Goal: Find specific page/section: Find specific page/section

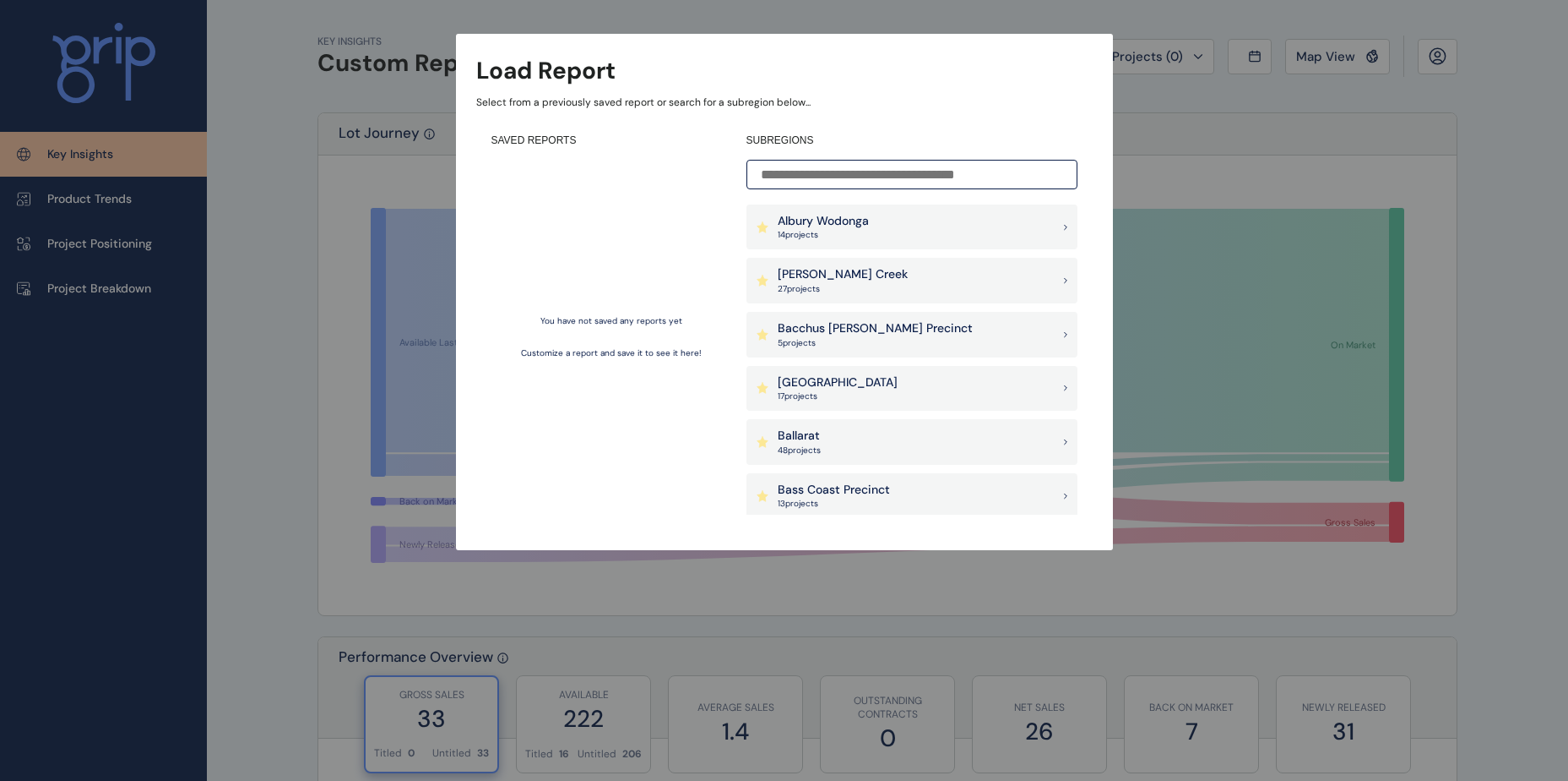
click at [859, 179] on input at bounding box center [912, 174] width 331 height 29
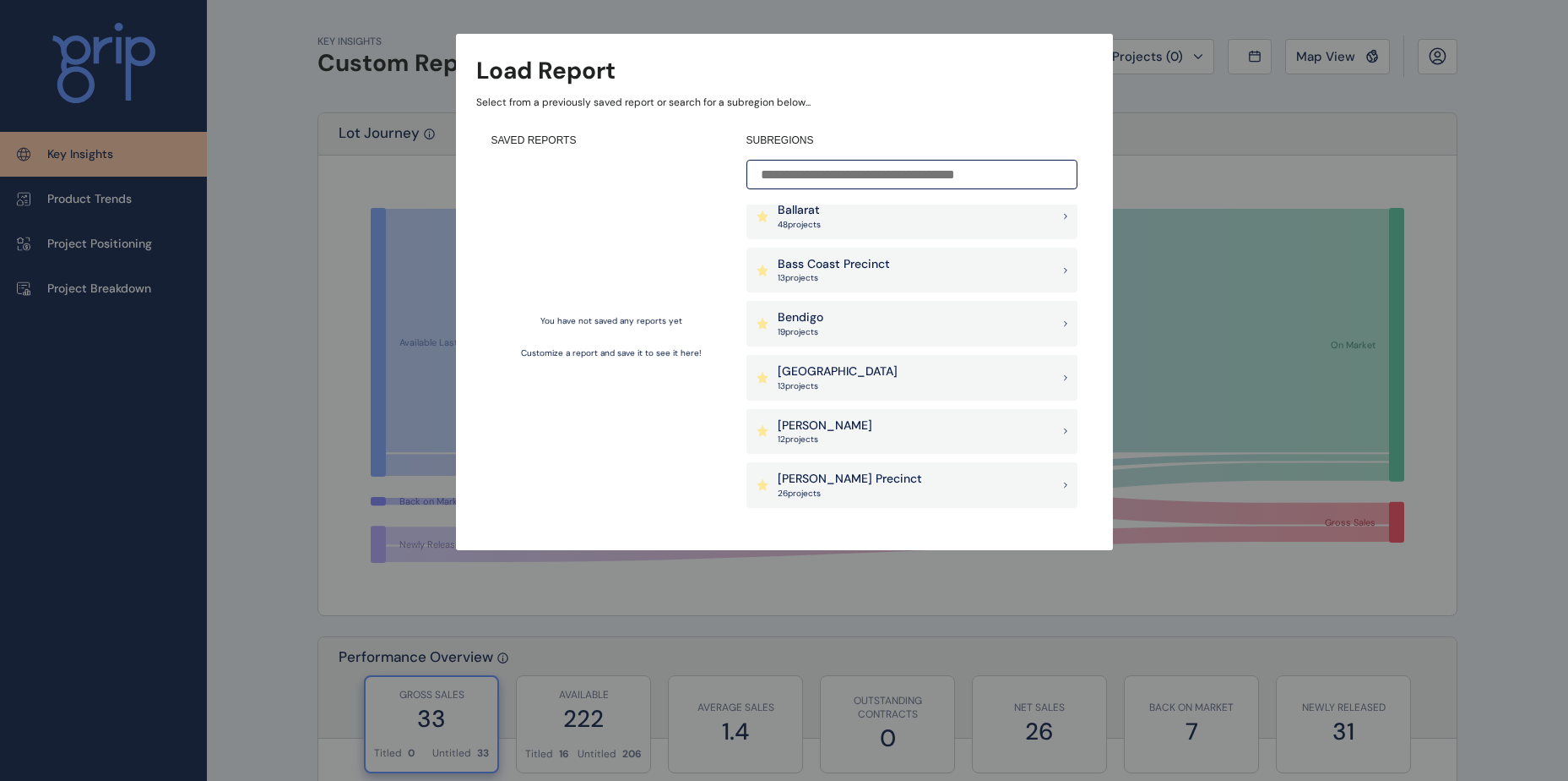
scroll to position [253, 0]
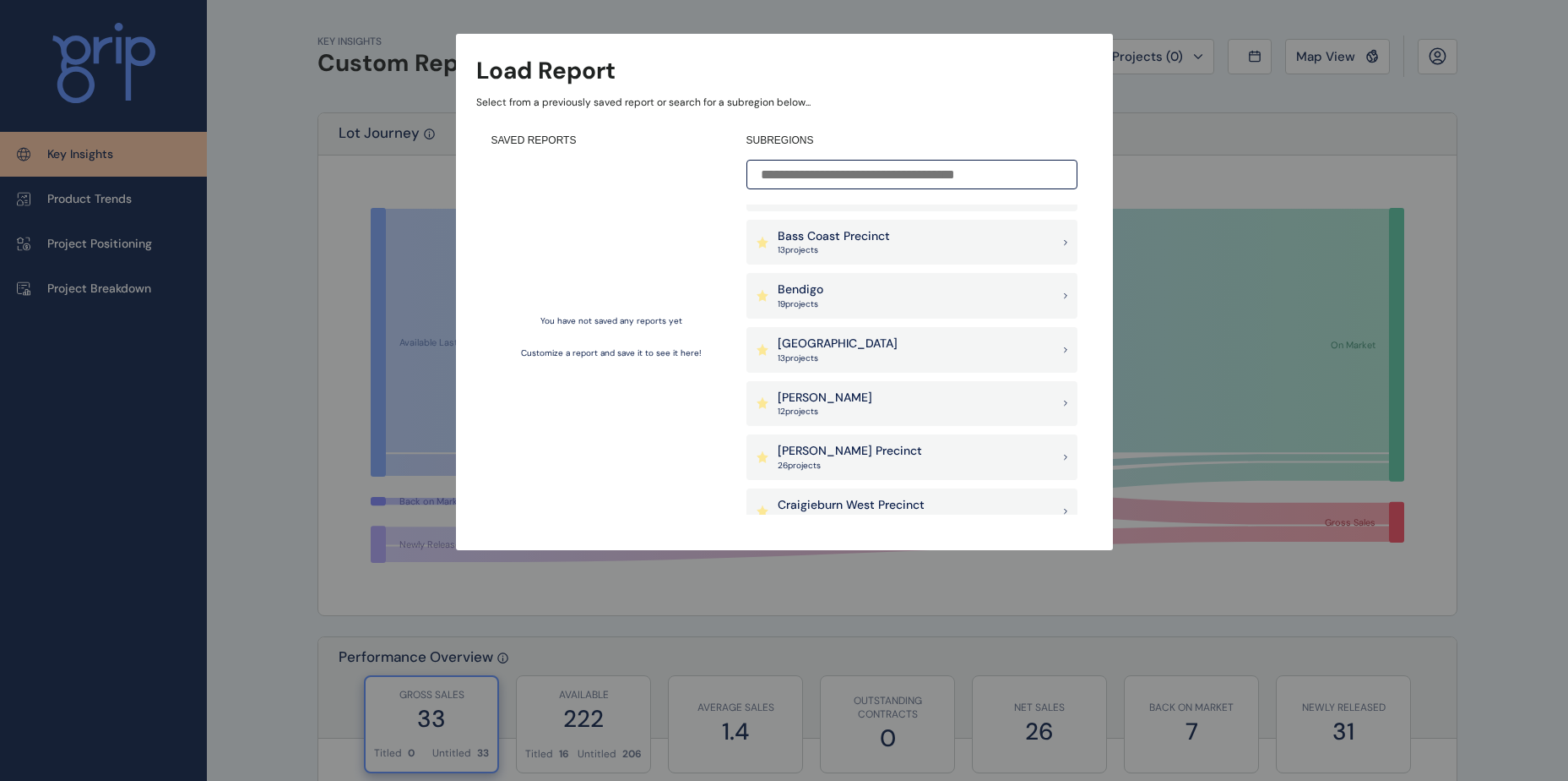
click at [850, 420] on div "[PERSON_NAME] 12 project s" at bounding box center [912, 404] width 331 height 46
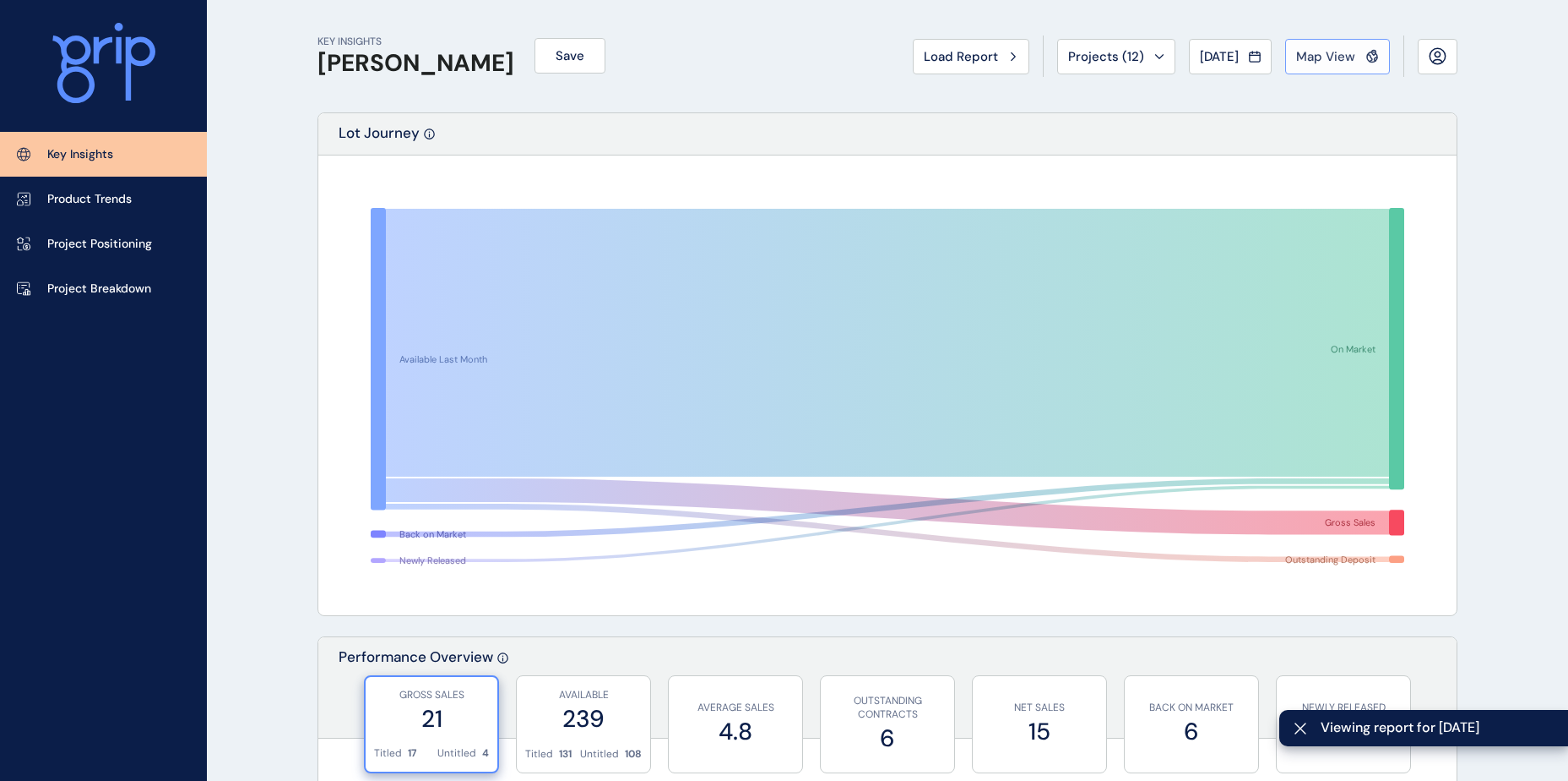
click at [1319, 47] on button "Map View" at bounding box center [1338, 56] width 105 height 35
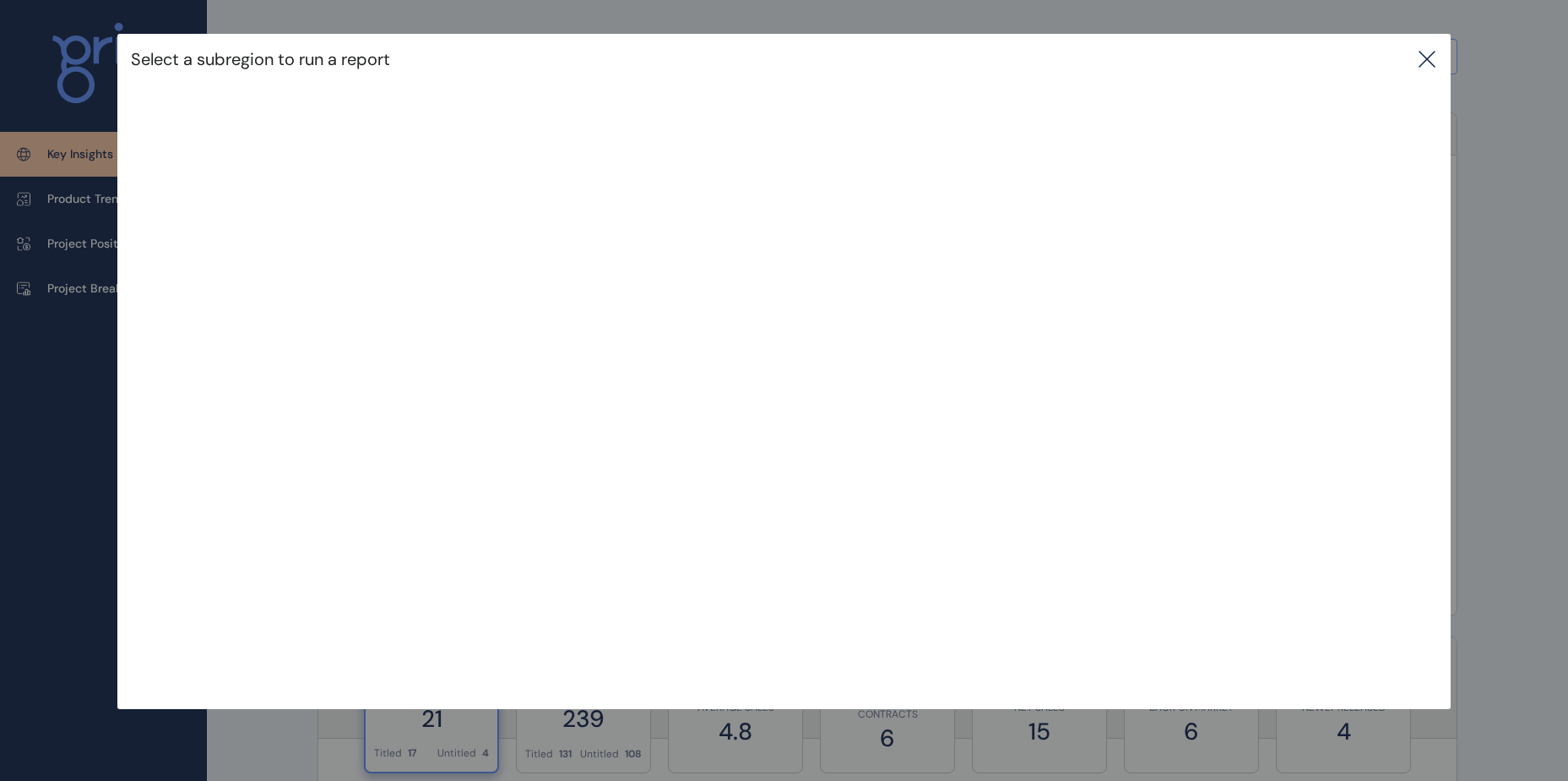
click at [1424, 57] on icon at bounding box center [1426, 59] width 20 height 20
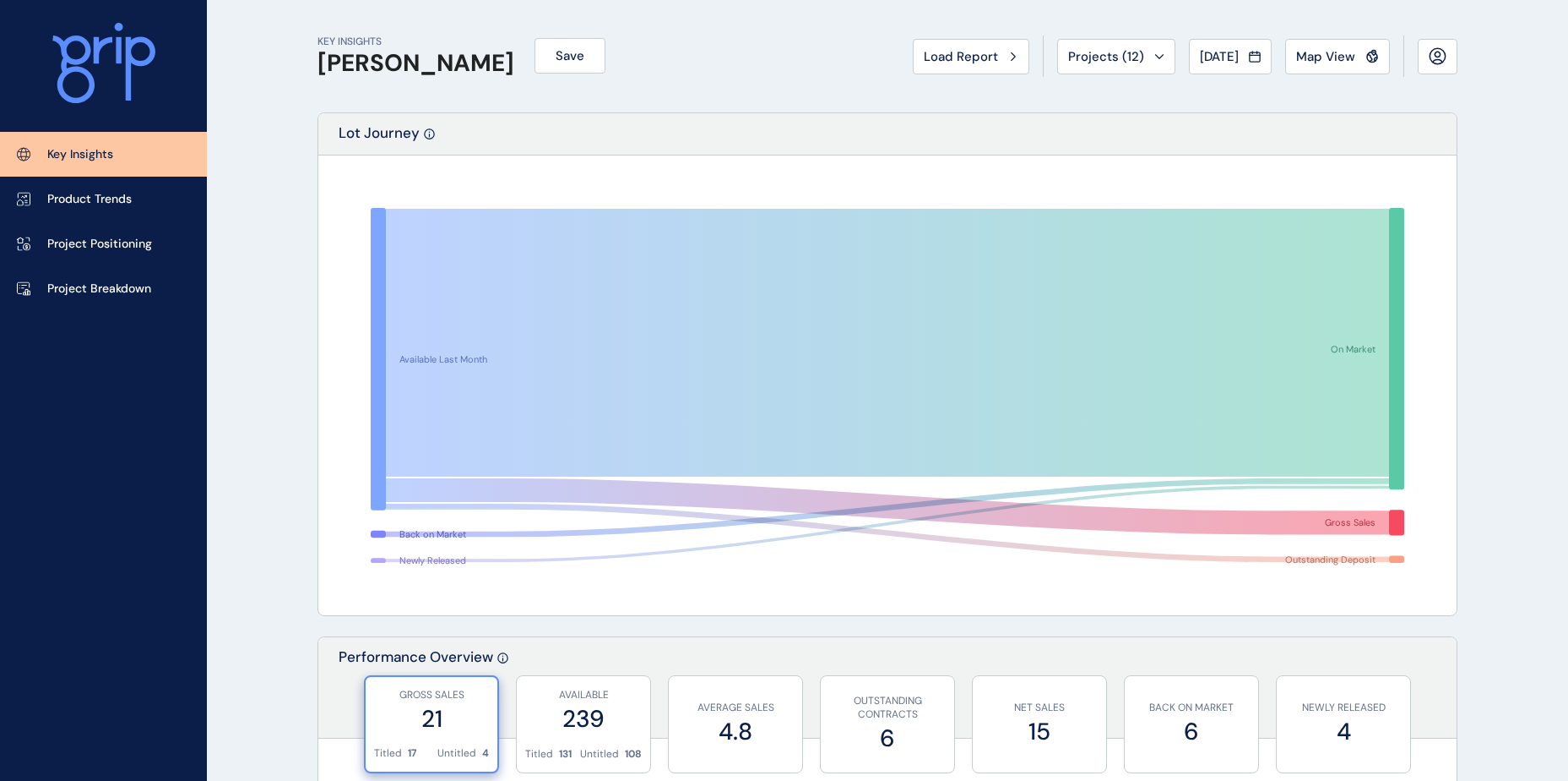
click at [1350, 60] on span "Map View" at bounding box center [1326, 57] width 59 height 17
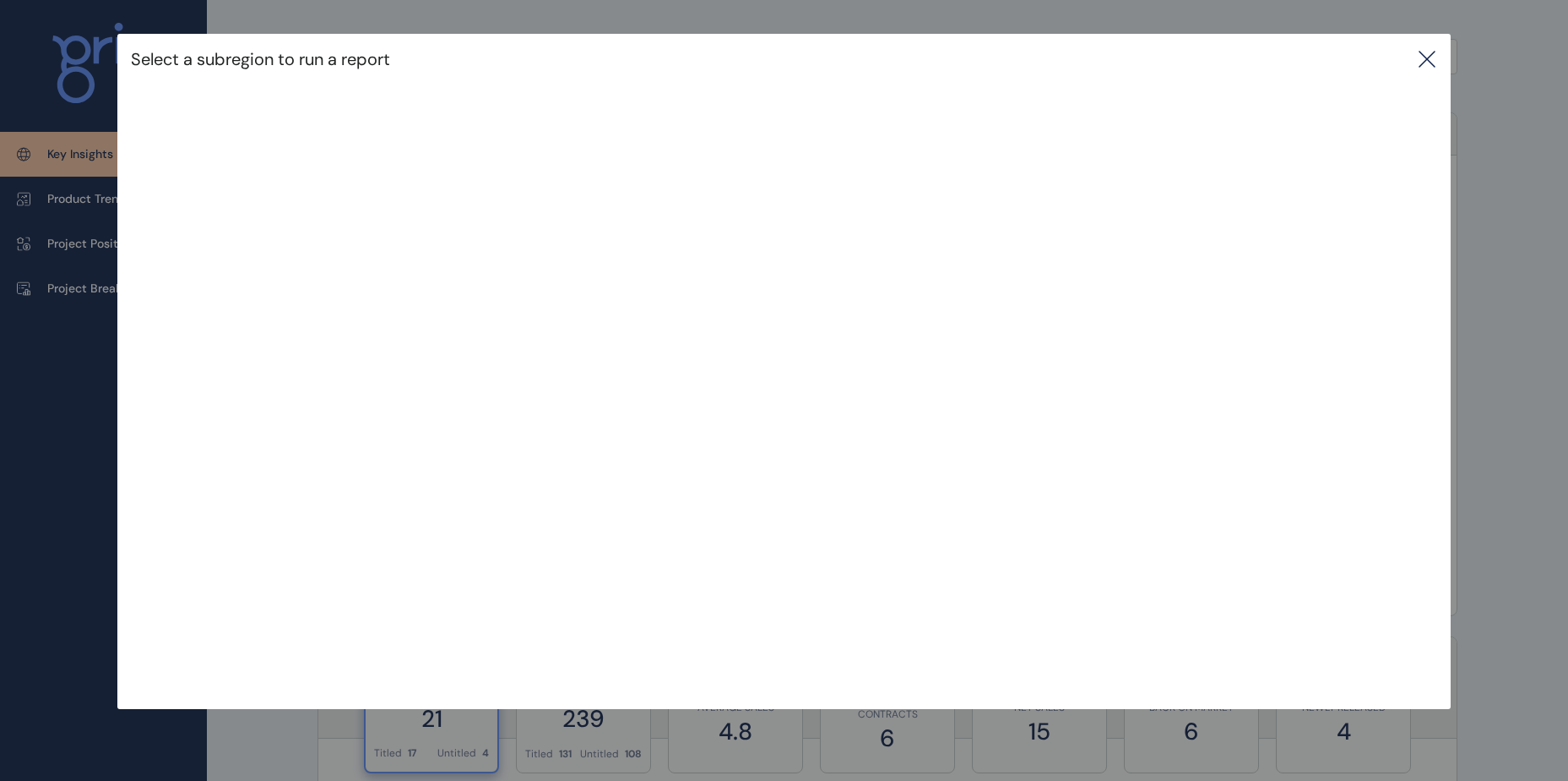
drag, startPoint x: 1442, startPoint y: 52, endPoint x: 1439, endPoint y: 68, distance: 16.3
click at [1438, 68] on icon at bounding box center [1426, 59] width 20 height 20
